Goal: Check status

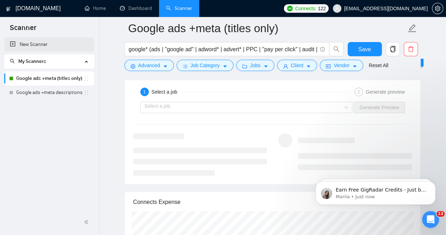
click at [60, 47] on link "New Scanner" at bounding box center [49, 44] width 79 height 14
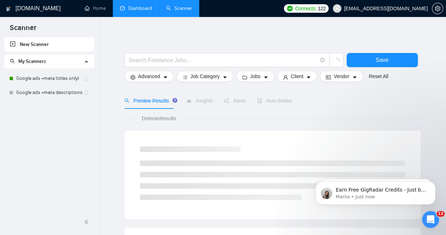
click at [137, 11] on link "Dashboard" at bounding box center [136, 8] width 32 height 6
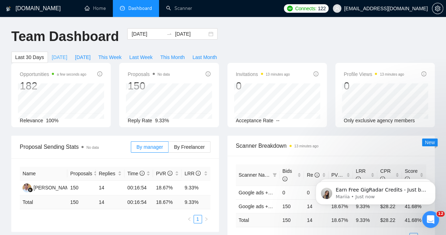
click at [67, 53] on span "[DATE]" at bounding box center [60, 57] width 16 height 8
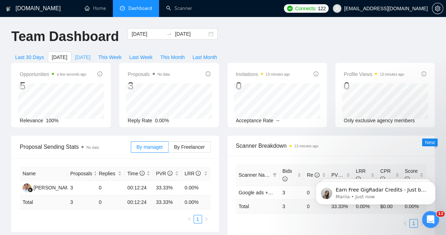
click at [91, 53] on span "[DATE]" at bounding box center [83, 57] width 16 height 8
type input "[DATE]"
click at [122, 53] on span "This Week" at bounding box center [109, 57] width 23 height 8
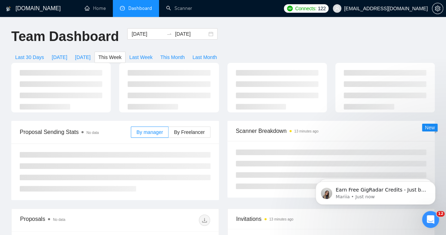
type input "[DATE]"
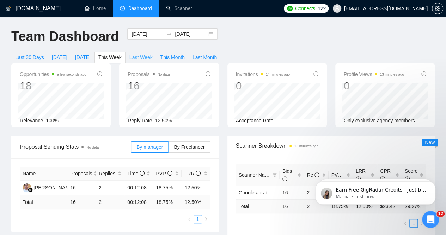
click at [157, 52] on button "Last Week" at bounding box center [141, 57] width 31 height 11
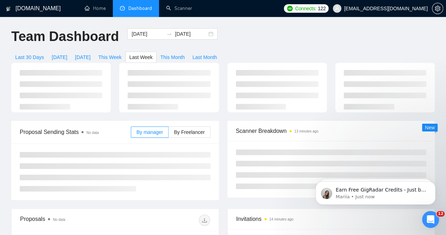
type input "[DATE]"
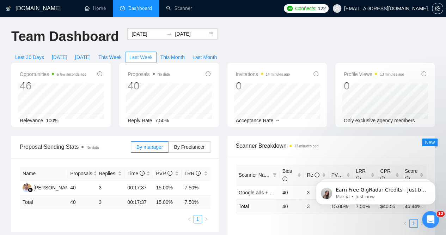
click at [157, 52] on button "Last Week" at bounding box center [141, 57] width 31 height 11
click at [189, 52] on button "This Month" at bounding box center [173, 57] width 32 height 11
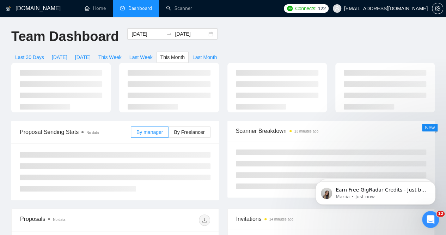
type input "[DATE]"
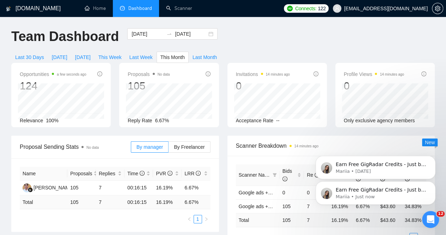
click at [434, 184] on icon "Dismiss notification" at bounding box center [433, 183] width 3 height 3
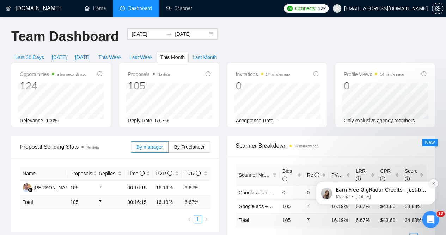
click at [432, 183] on icon "Dismiss notification" at bounding box center [434, 183] width 4 height 4
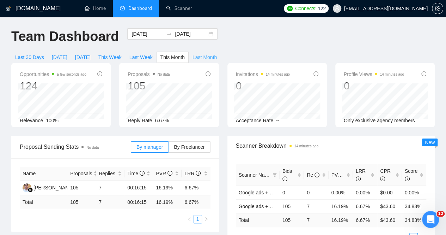
click at [217, 53] on span "Last Month" at bounding box center [205, 57] width 24 height 8
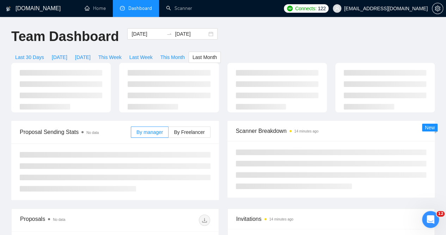
type input "[DATE]"
